Goal: Transaction & Acquisition: Purchase product/service

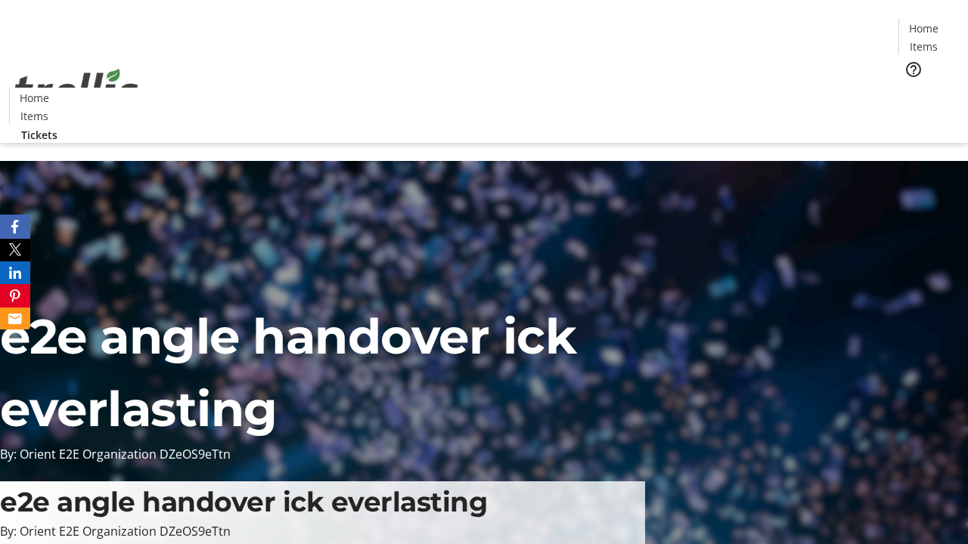
click at [910, 88] on span "Tickets" at bounding box center [928, 96] width 36 height 16
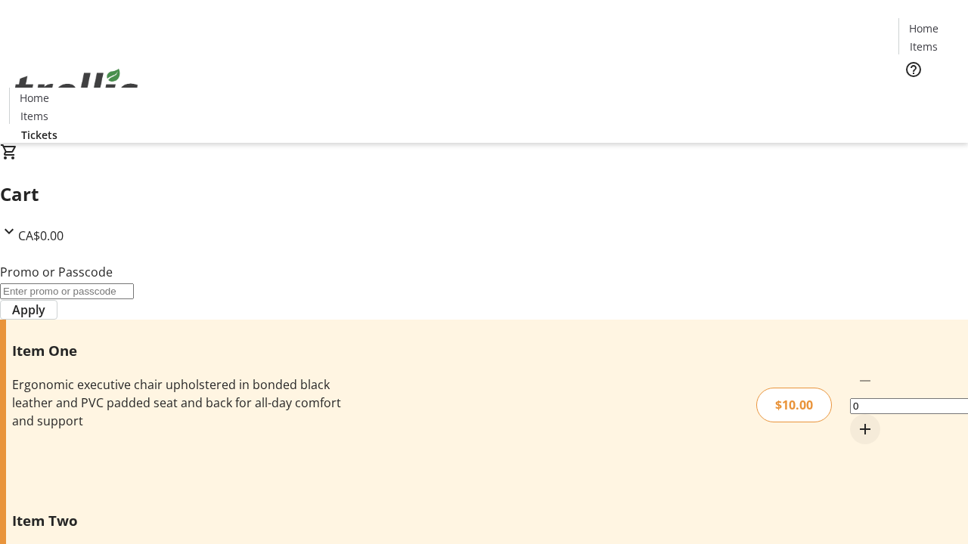
click at [856, 420] on mat-icon "Increment by one" at bounding box center [865, 429] width 18 height 18
type input "1"
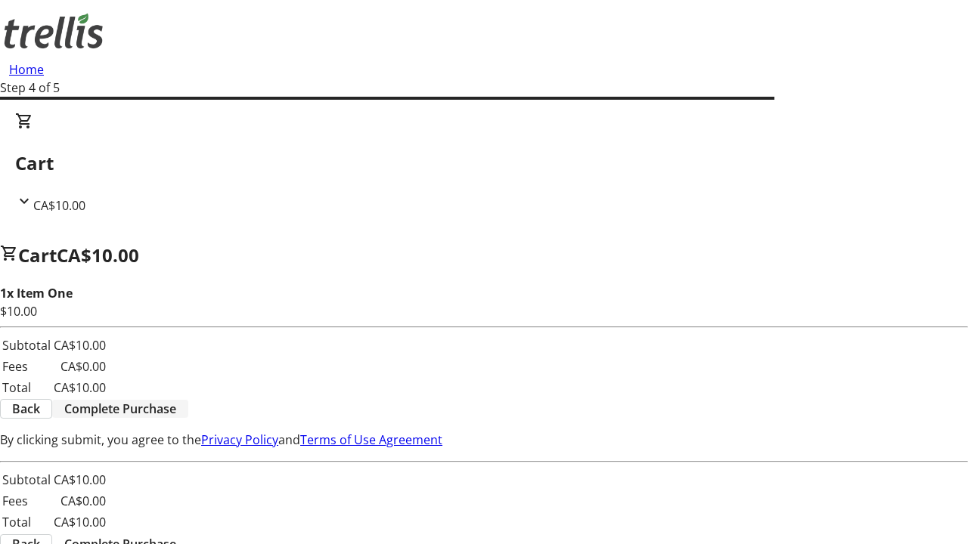
click at [176, 400] on span "Complete Purchase" at bounding box center [120, 409] width 112 height 18
